Goal: Find specific page/section: Find specific page/section

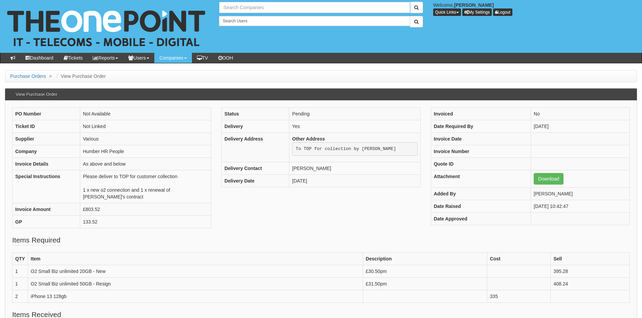
click at [248, 9] on input "text" at bounding box center [314, 8] width 191 height 12
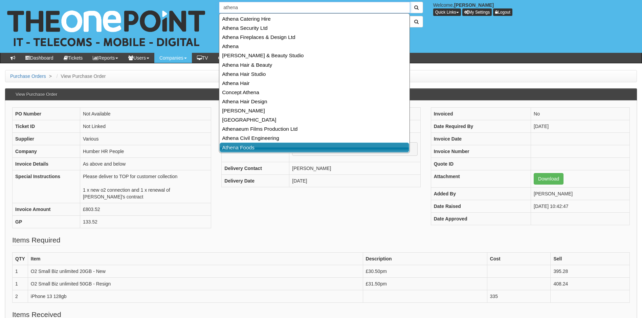
click at [256, 148] on link "Athena Foods" at bounding box center [314, 147] width 189 height 10
type input "Athena Foods"
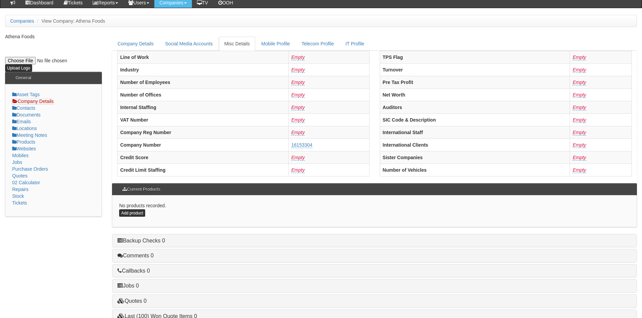
scroll to position [129, 0]
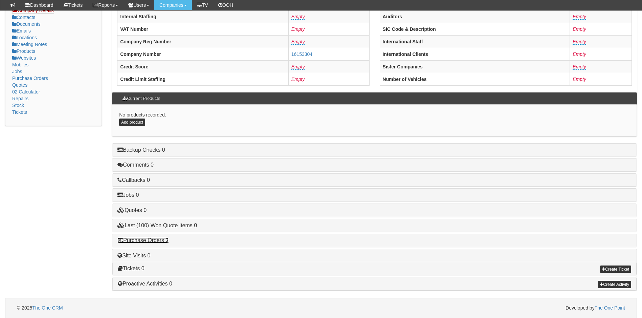
click at [152, 240] on link "Purchase Orders 2" at bounding box center [142, 240] width 51 height 6
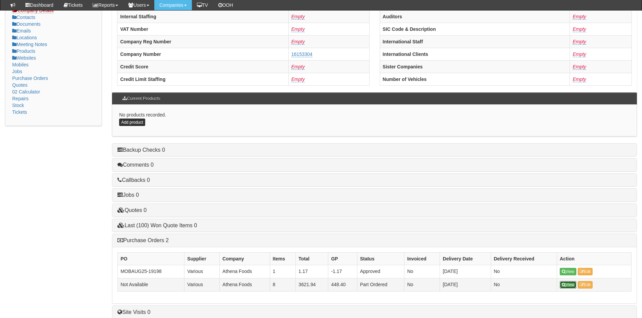
click at [568, 284] on link "View" at bounding box center [568, 284] width 17 height 7
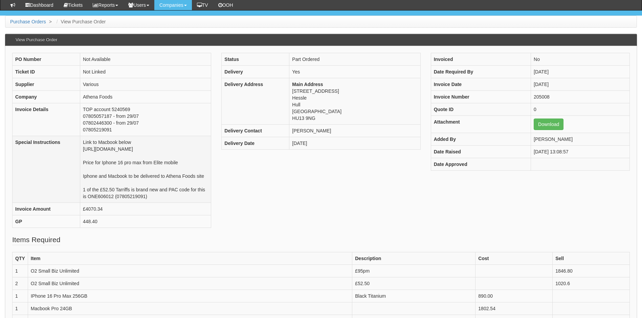
scroll to position [34, 0]
